Goal: Book appointment/travel/reservation

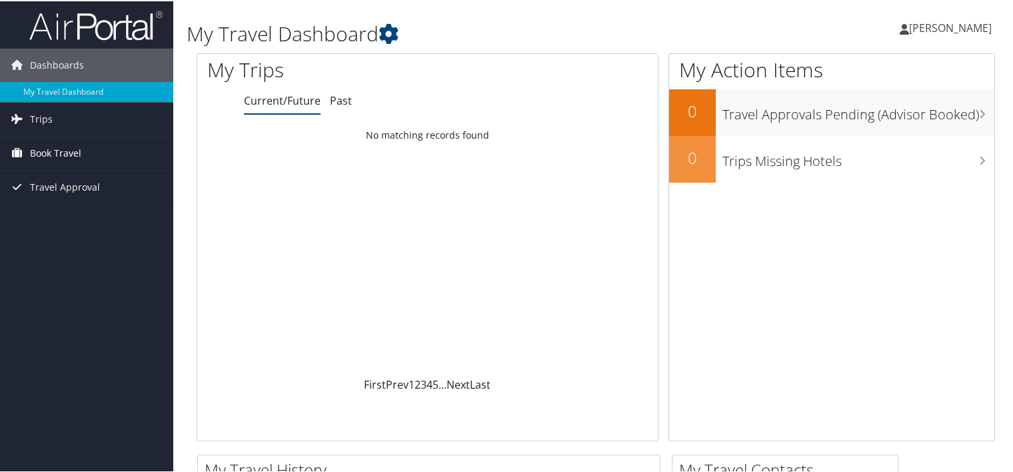
click at [56, 150] on span "Book Travel" at bounding box center [55, 151] width 51 height 33
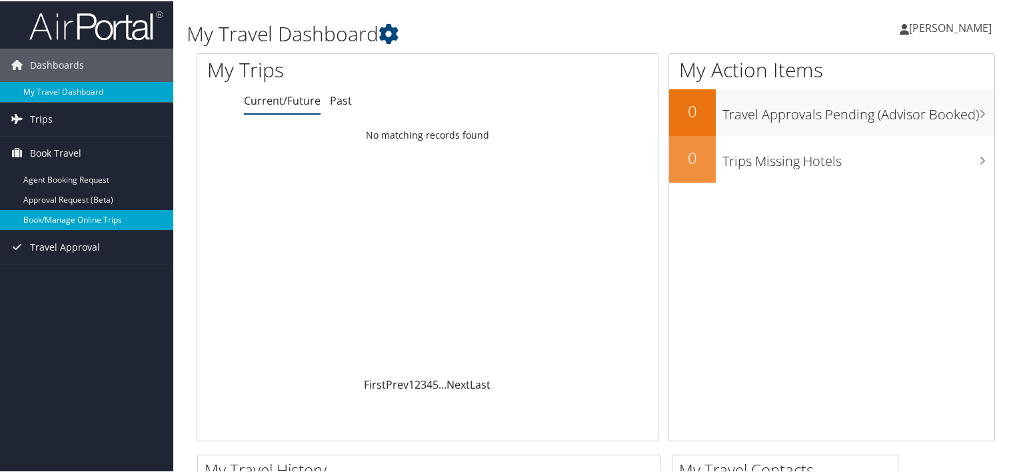
click at [59, 215] on link "Book/Manage Online Trips" at bounding box center [86, 219] width 173 height 20
click at [89, 216] on link "Book/Manage Online Trips" at bounding box center [86, 219] width 173 height 20
click at [77, 216] on link "Book/Manage Online Trips" at bounding box center [86, 219] width 173 height 20
click at [97, 217] on link "Book/Manage Online Trips" at bounding box center [86, 219] width 173 height 20
click at [96, 216] on link "Book/Manage Online Trips" at bounding box center [86, 219] width 173 height 20
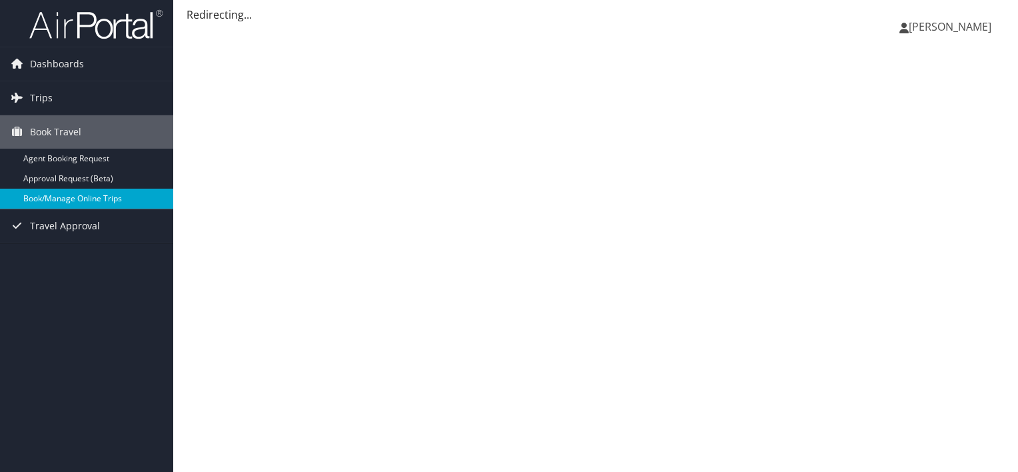
click at [72, 197] on link "Book/Manage Online Trips" at bounding box center [86, 199] width 173 height 20
